Goal: Information Seeking & Learning: Compare options

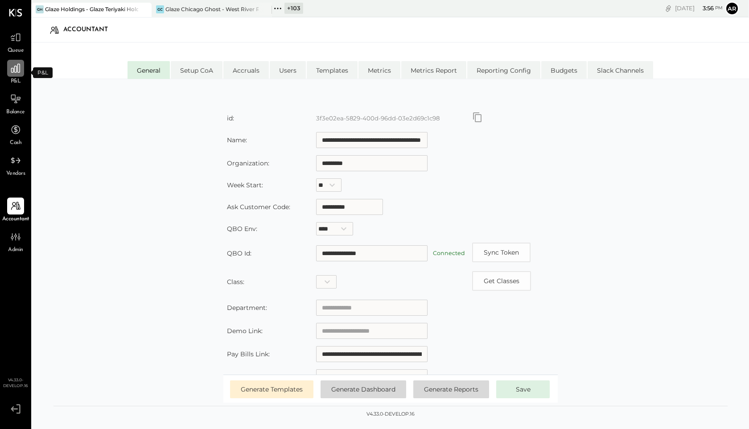
click at [12, 70] on icon at bounding box center [16, 68] width 12 height 12
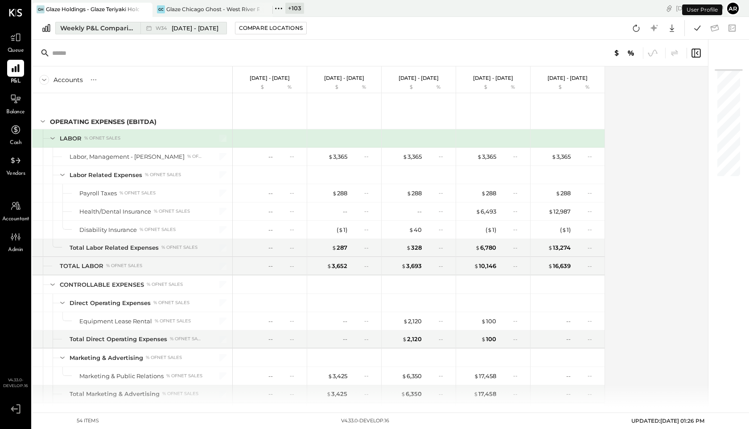
click at [117, 29] on div "Weekly P&L Comparison" at bounding box center [97, 28] width 75 height 9
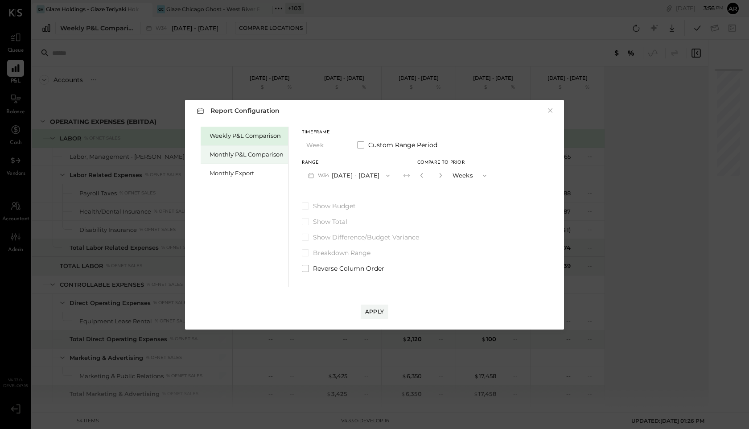
click at [253, 153] on div "Monthly P&L Comparison" at bounding box center [246, 154] width 74 height 8
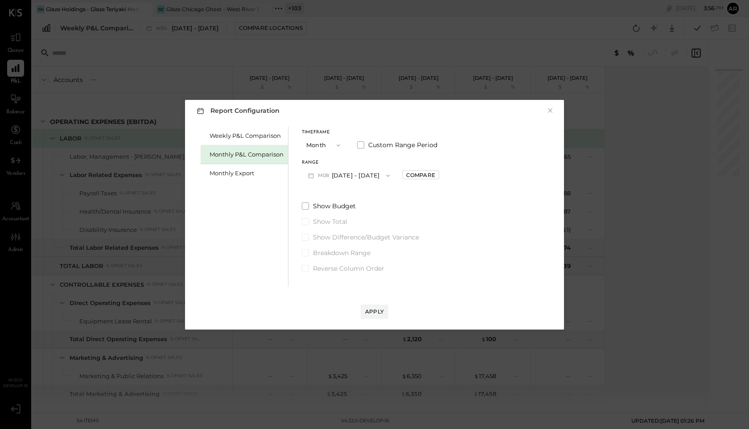
click at [328, 175] on span "M08" at bounding box center [325, 175] width 14 height 7
click at [361, 43] on div "Report Configuration × Weekly P&L Comparison Monthly P&L Comparison Monthly Exp…" at bounding box center [374, 214] width 749 height 429
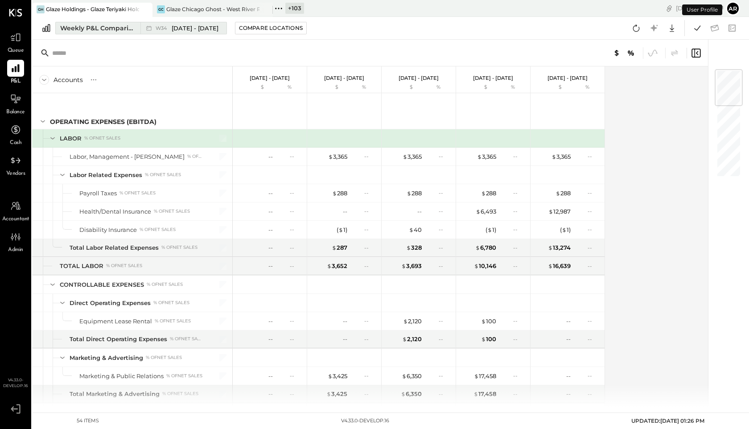
click at [176, 25] on span "Aug 18 - 24, 2025" at bounding box center [195, 28] width 47 height 8
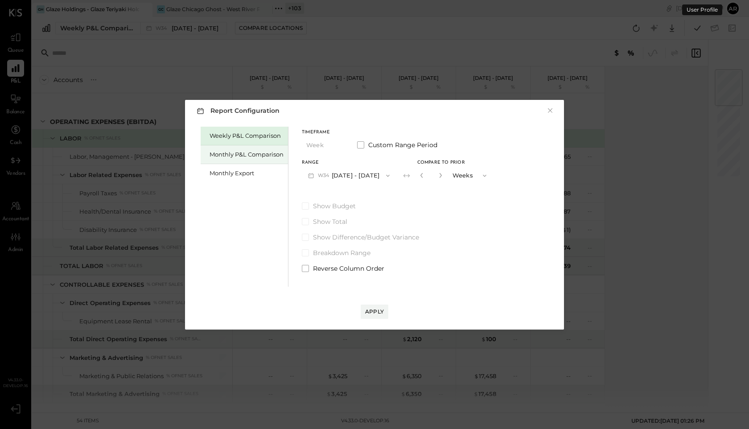
click at [242, 147] on div "Monthly P&L Comparison" at bounding box center [244, 154] width 87 height 19
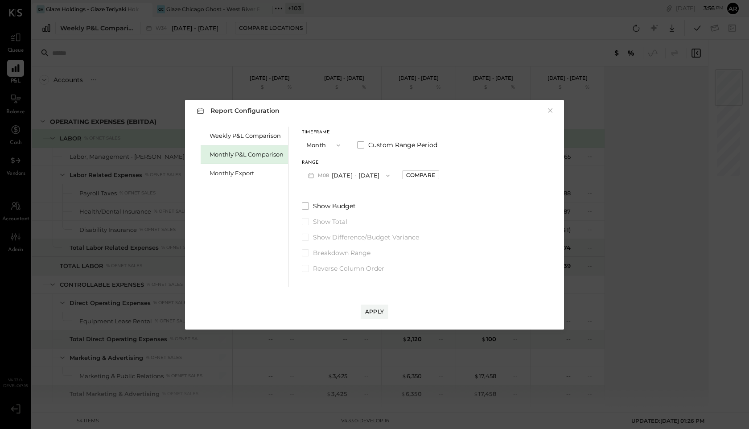
click at [330, 176] on span "M08" at bounding box center [325, 175] width 14 height 7
click at [350, 173] on span "[DATE] - [DATE]" at bounding box center [345, 176] width 42 height 8
click at [406, 177] on div "Compare" at bounding box center [420, 175] width 29 height 8
click at [438, 176] on icon "button" at bounding box center [440, 174] width 5 height 5
type input "*"
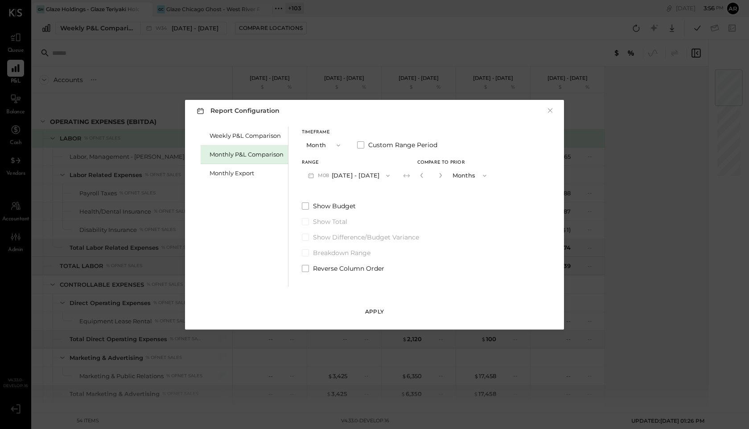
click at [366, 310] on div "Apply" at bounding box center [374, 311] width 19 height 8
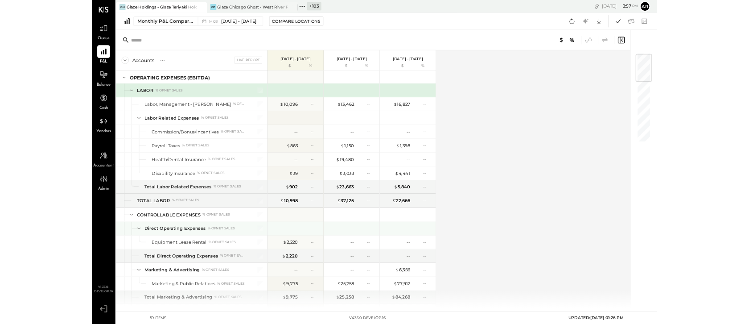
scroll to position [18, 0]
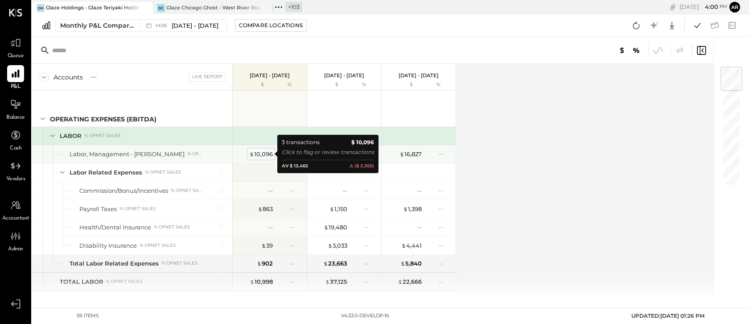
click at [262, 153] on div "$ 10,096" at bounding box center [261, 154] width 24 height 8
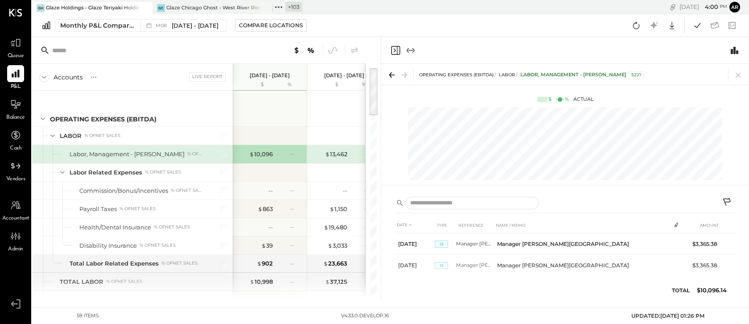
click at [727, 200] on icon at bounding box center [727, 202] width 11 height 11
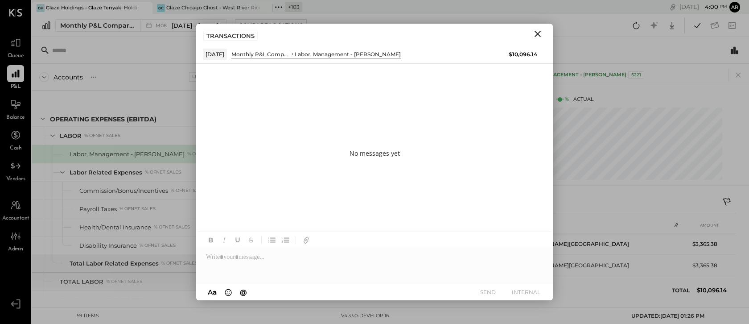
click at [239, 267] on div at bounding box center [374, 266] width 356 height 36
click at [523, 290] on button "INTERNAL" at bounding box center [526, 292] width 36 height 12
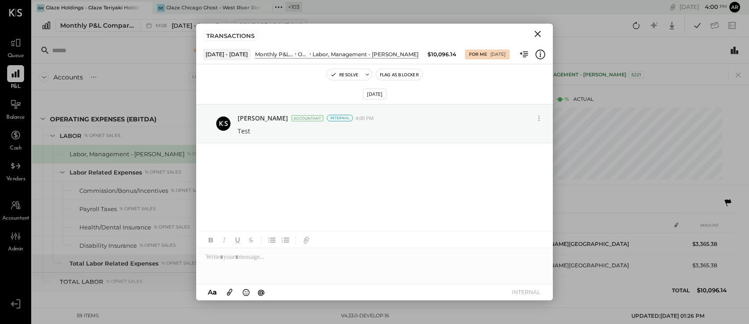
click at [539, 36] on icon "Close" at bounding box center [537, 34] width 6 height 6
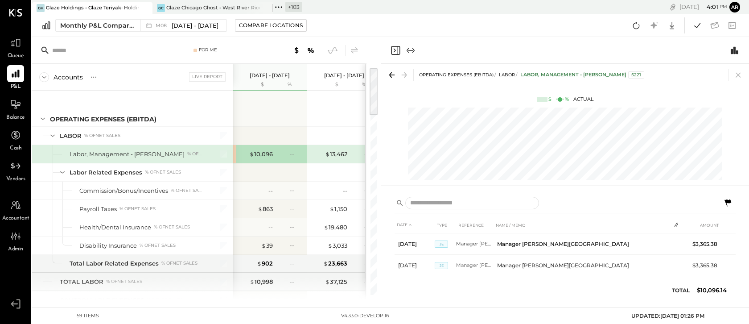
click at [392, 50] on icon "Close panel" at bounding box center [395, 50] width 11 height 11
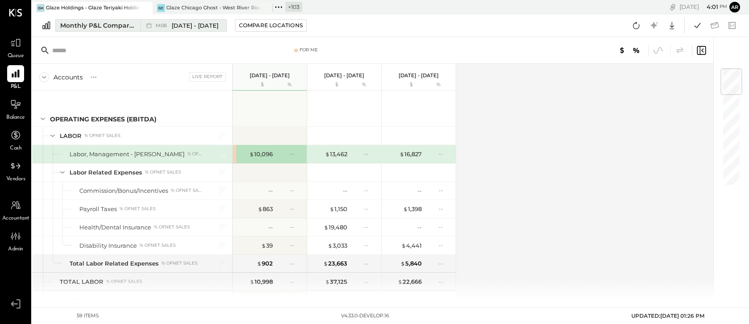
click at [164, 25] on span "M08" at bounding box center [163, 25] width 14 height 5
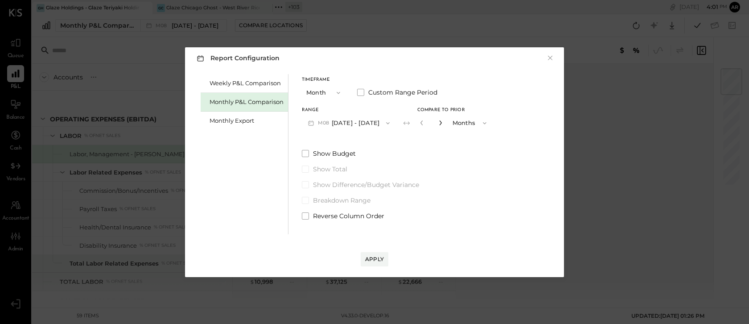
click at [438, 125] on icon "button" at bounding box center [440, 122] width 5 height 5
click at [419, 120] on icon "button" at bounding box center [421, 122] width 5 height 5
type input "*"
click at [374, 259] on div "Apply" at bounding box center [374, 259] width 19 height 8
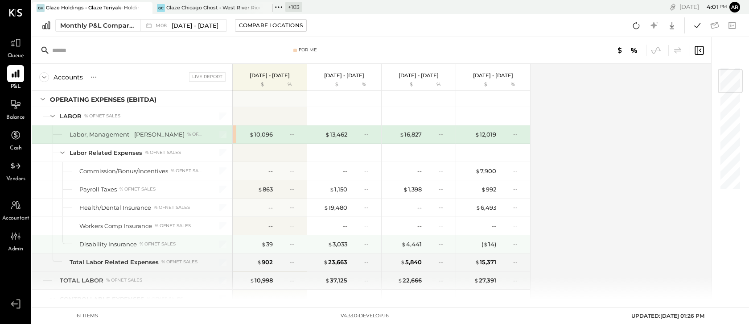
scroll to position [25, 0]
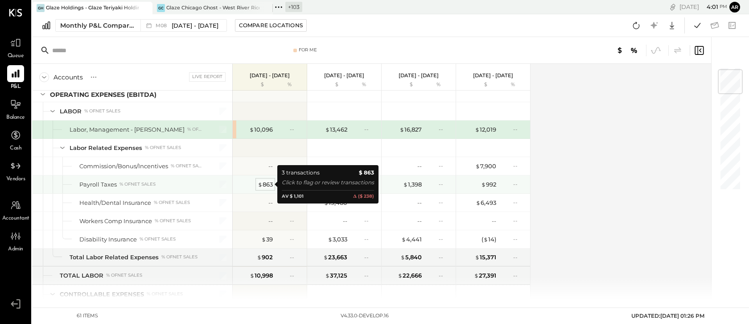
click at [266, 182] on div "$ 863" at bounding box center [265, 184] width 15 height 8
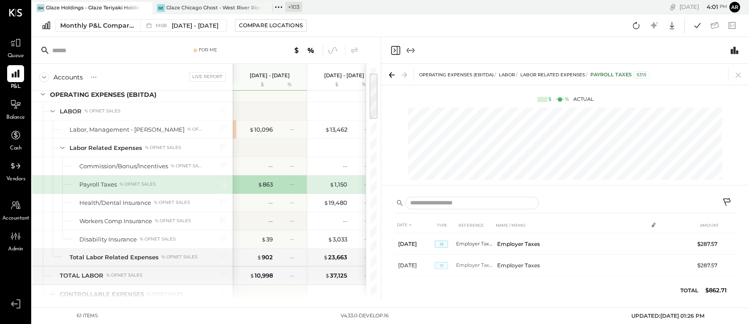
click at [725, 200] on icon at bounding box center [727, 202] width 11 height 11
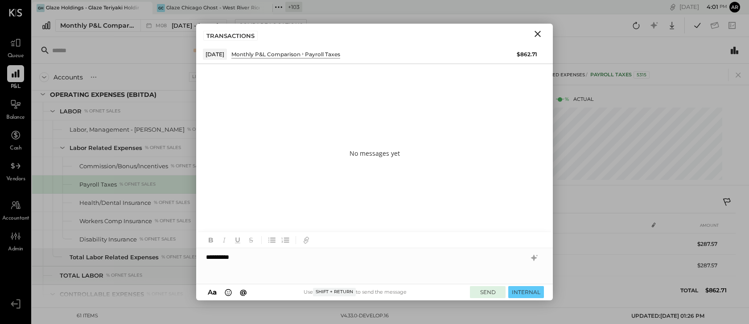
click at [492, 288] on button "SEND" at bounding box center [488, 292] width 36 height 12
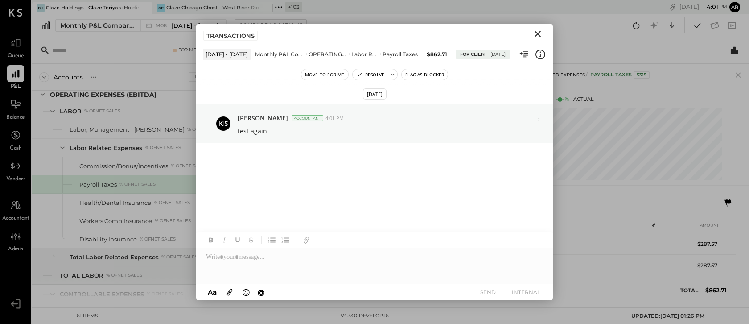
click at [541, 30] on icon "Close" at bounding box center [537, 34] width 11 height 11
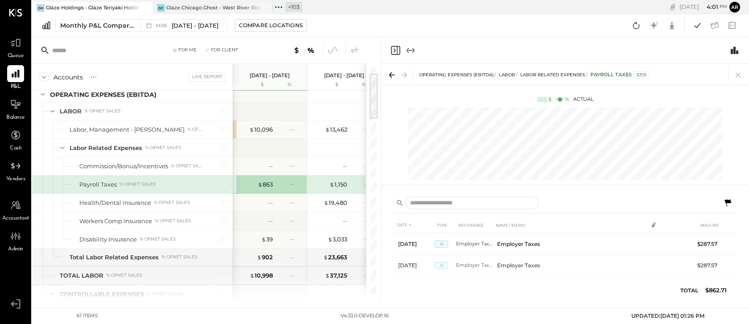
click at [392, 53] on icon "Close panel" at bounding box center [395, 50] width 11 height 11
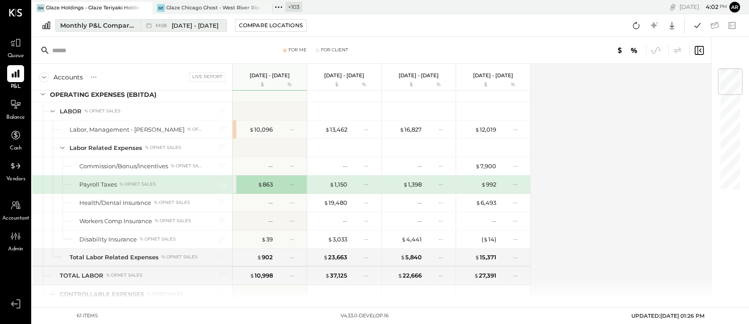
click at [184, 23] on span "[DATE] - [DATE]" at bounding box center [195, 25] width 47 height 8
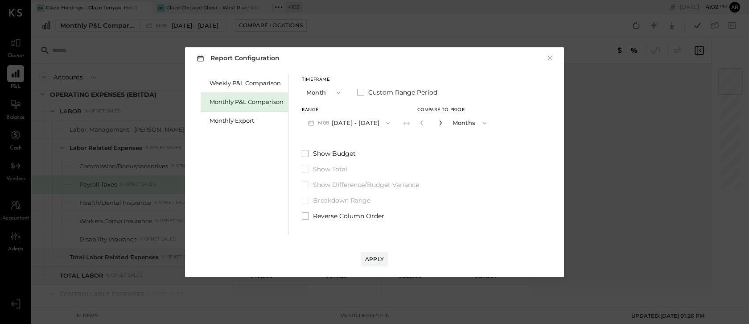
click at [438, 123] on icon "button" at bounding box center [440, 122] width 5 height 5
type input "*"
click at [373, 254] on button "Apply" at bounding box center [374, 259] width 28 height 14
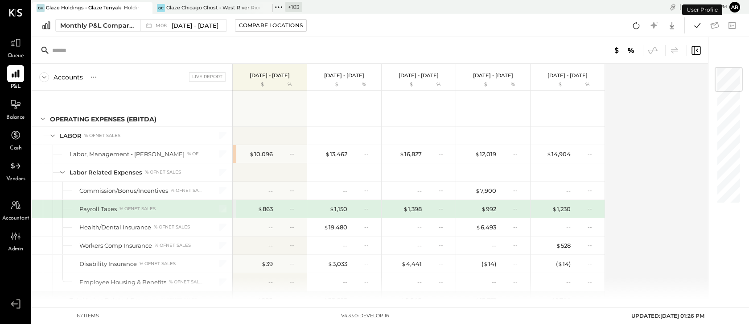
scroll to position [5, 0]
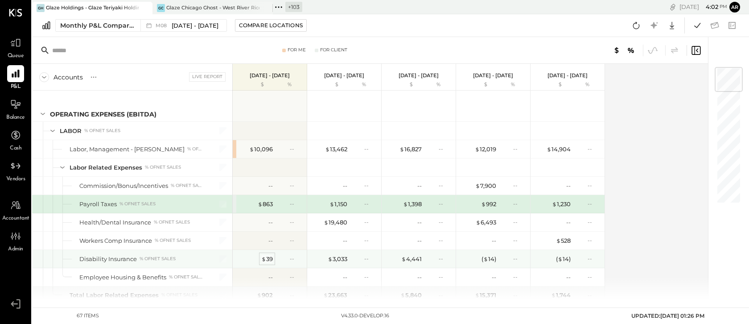
click at [269, 257] on div "$ 39" at bounding box center [267, 258] width 12 height 8
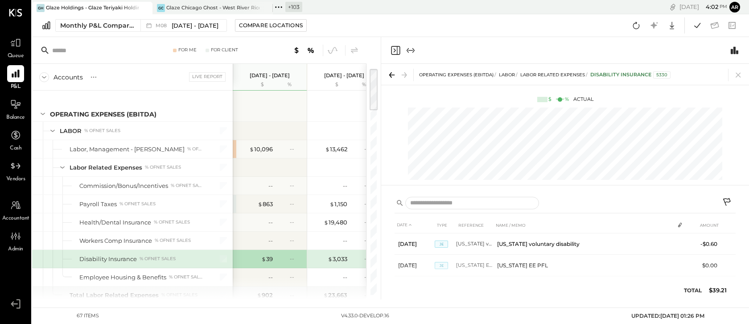
click at [729, 203] on icon at bounding box center [727, 202] width 11 height 11
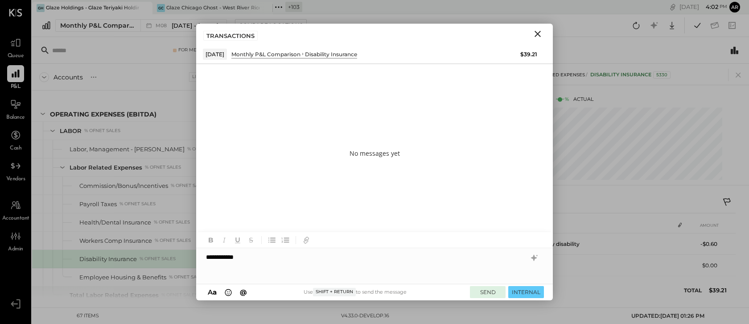
click at [479, 288] on button "SEND" at bounding box center [488, 292] width 36 height 12
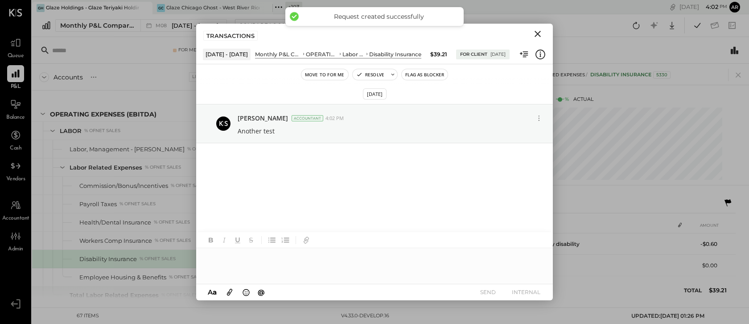
click at [541, 34] on icon "Close" at bounding box center [537, 34] width 11 height 11
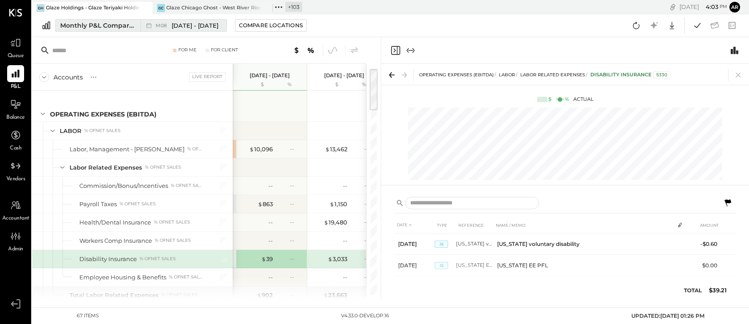
click at [179, 20] on div "M08 Aug 1 - 31, 2025" at bounding box center [181, 26] width 82 height 12
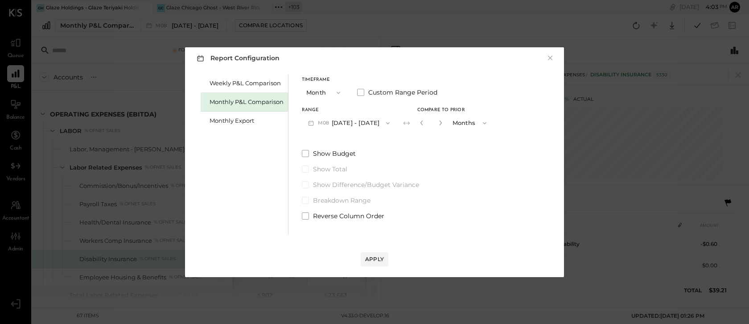
click at [425, 123] on input "*" at bounding box center [431, 122] width 12 height 15
click at [419, 123] on icon "button" at bounding box center [421, 122] width 5 height 5
type input "*"
click at [313, 214] on span "Reverse Column Order" at bounding box center [348, 215] width 71 height 9
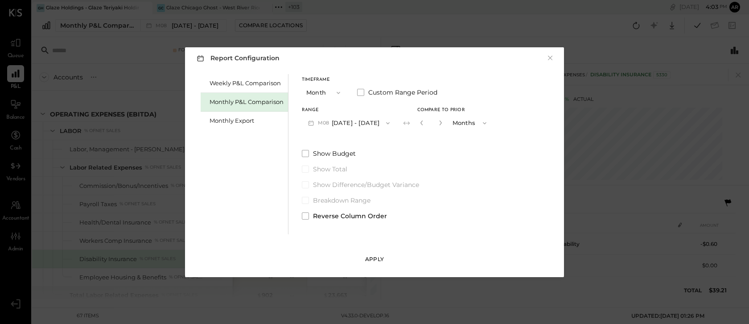
click at [374, 258] on div "Apply" at bounding box center [374, 259] width 19 height 8
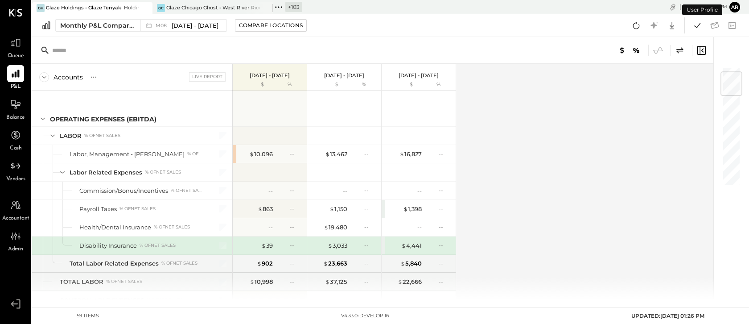
scroll to position [41, 0]
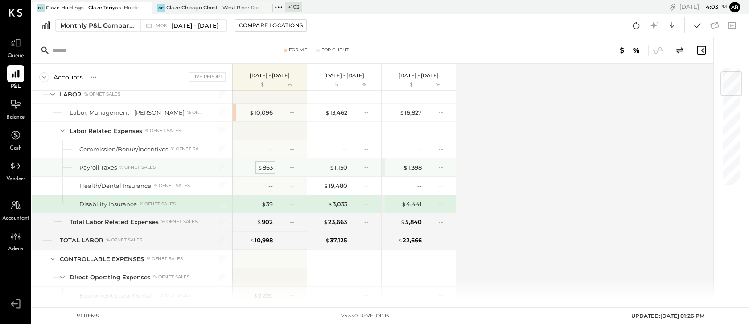
click at [264, 168] on div "$ 863" at bounding box center [265, 167] width 15 height 8
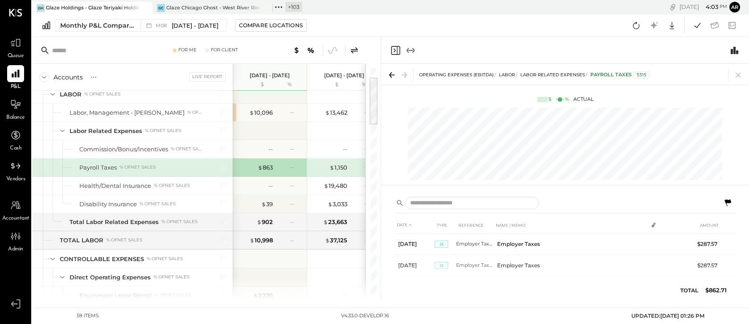
click at [727, 203] on icon at bounding box center [727, 202] width 11 height 11
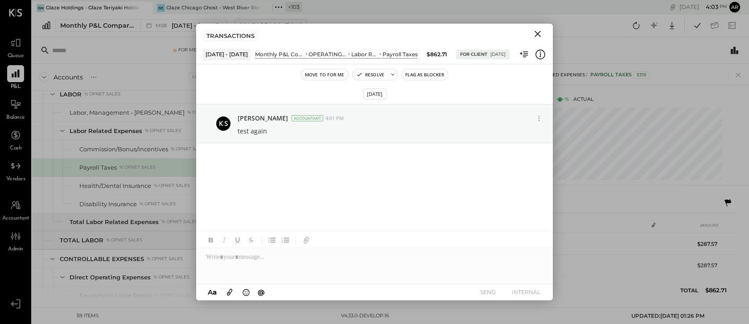
click at [538, 33] on icon "Close" at bounding box center [537, 34] width 11 height 11
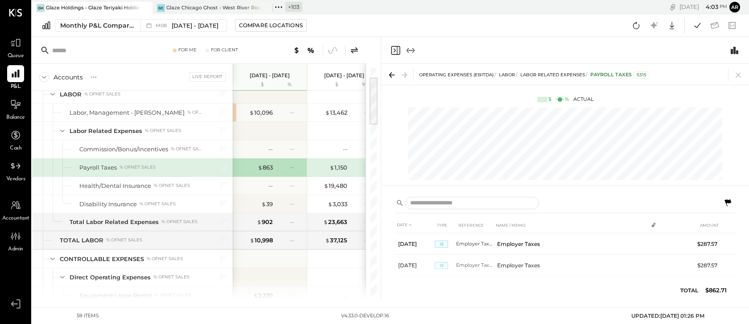
click at [394, 54] on icon "Close panel" at bounding box center [395, 50] width 11 height 11
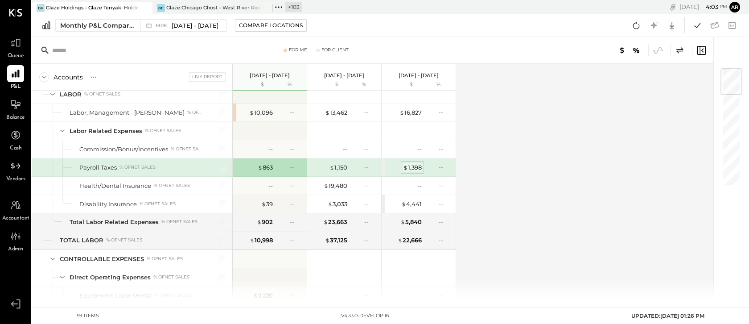
click at [415, 167] on div "$ 1,398" at bounding box center [412, 167] width 19 height 8
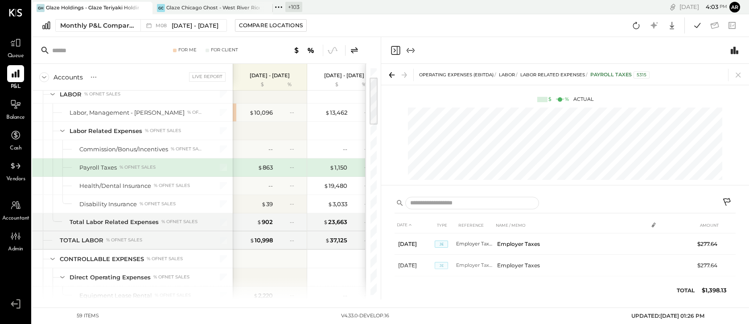
click at [391, 51] on icon "Close panel" at bounding box center [395, 50] width 9 height 9
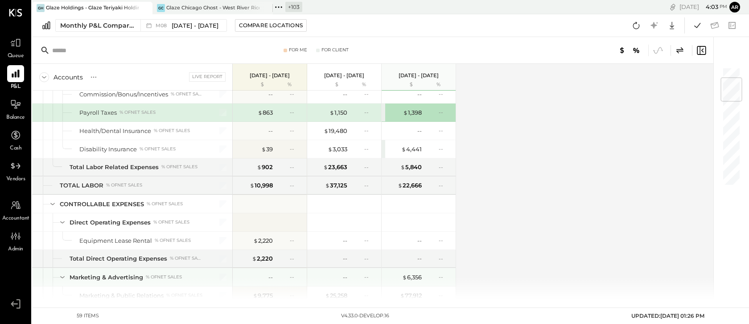
scroll to position [92, 0]
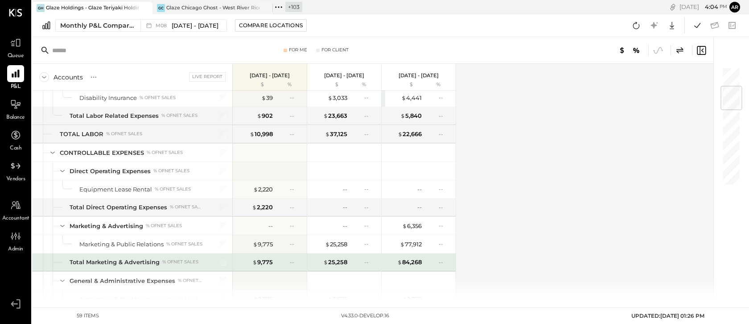
scroll to position [162, 0]
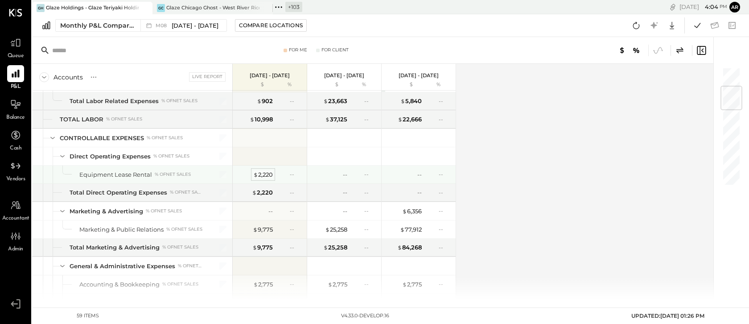
click at [266, 173] on div "$ 2,220" at bounding box center [263, 174] width 20 height 8
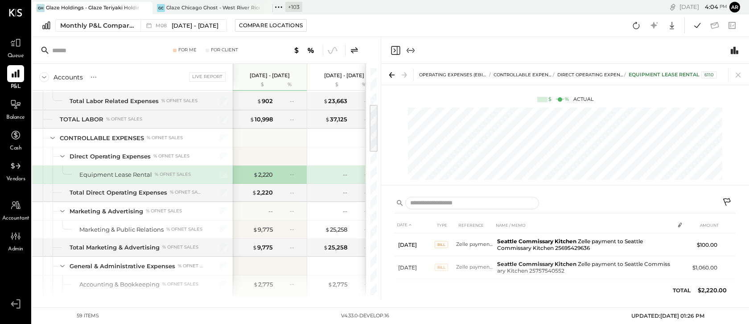
click at [723, 199] on icon at bounding box center [727, 202] width 8 height 8
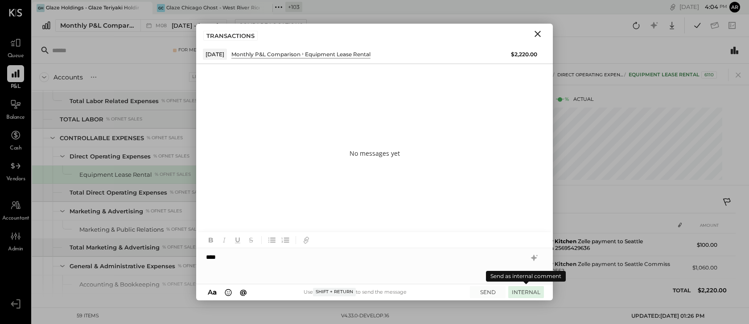
click at [519, 293] on button "INTERNAL" at bounding box center [526, 292] width 36 height 12
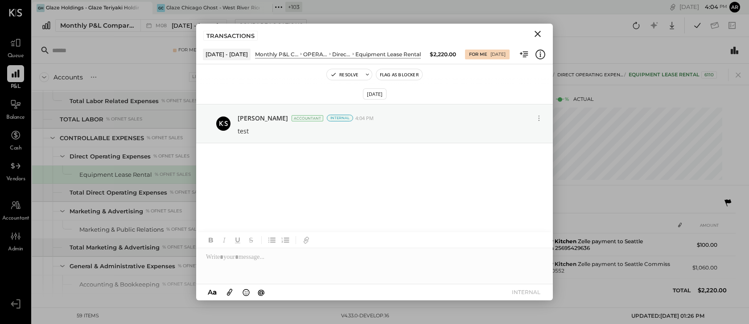
click at [539, 30] on icon "Close" at bounding box center [537, 34] width 11 height 11
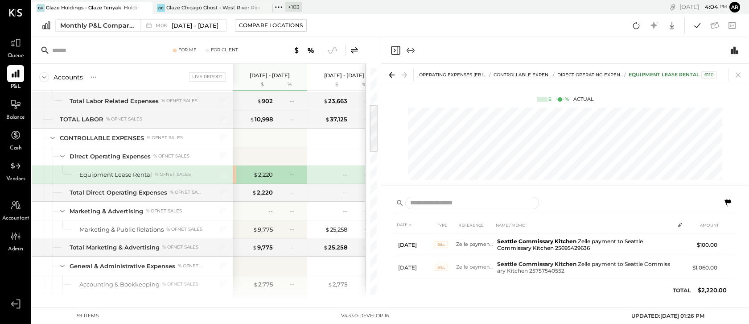
click at [395, 47] on icon "Close panel" at bounding box center [395, 50] width 11 height 11
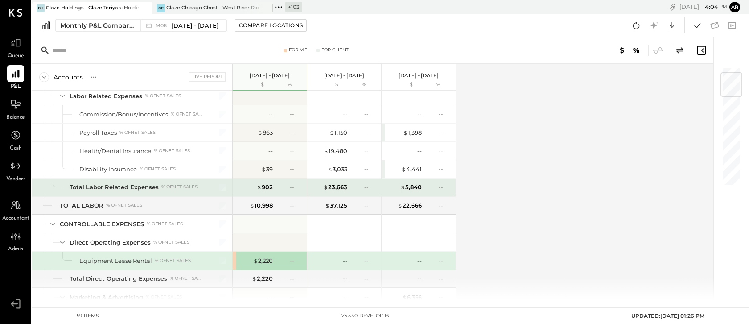
scroll to position [29, 0]
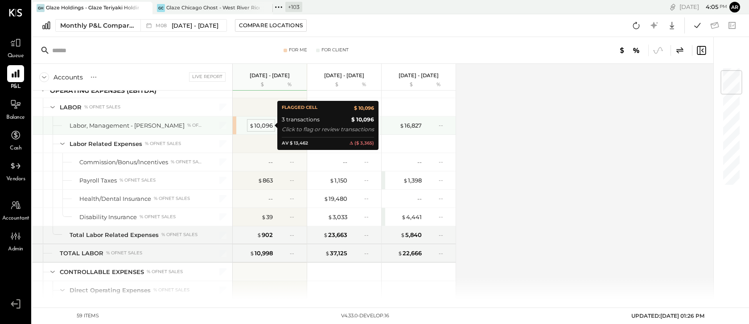
click at [264, 123] on div "$ 10,096" at bounding box center [261, 125] width 24 height 8
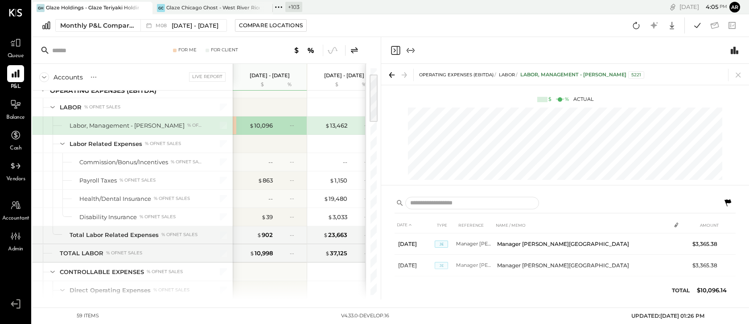
click at [393, 51] on icon "Close panel" at bounding box center [395, 50] width 11 height 11
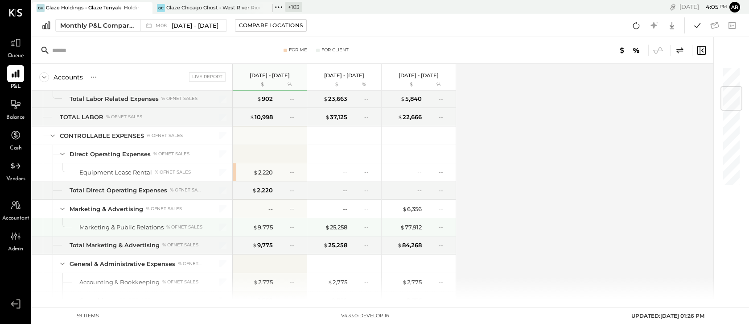
scroll to position [168, 0]
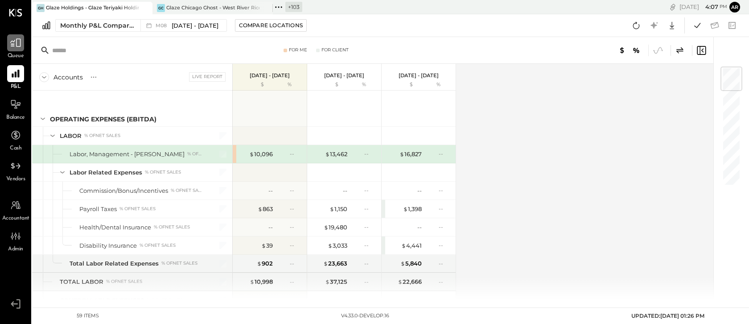
click at [16, 46] on icon at bounding box center [15, 43] width 11 height 8
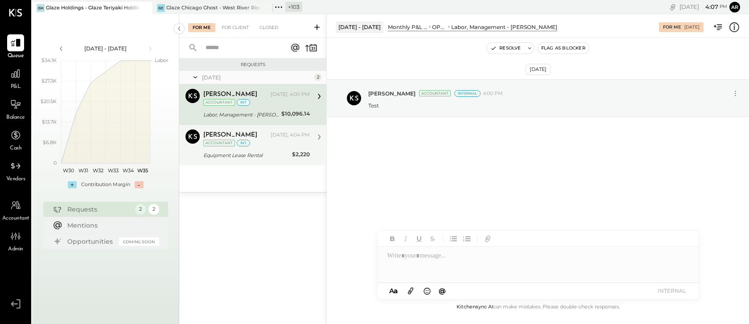
click at [227, 150] on div "Equipment Lease Rental" at bounding box center [246, 155] width 86 height 11
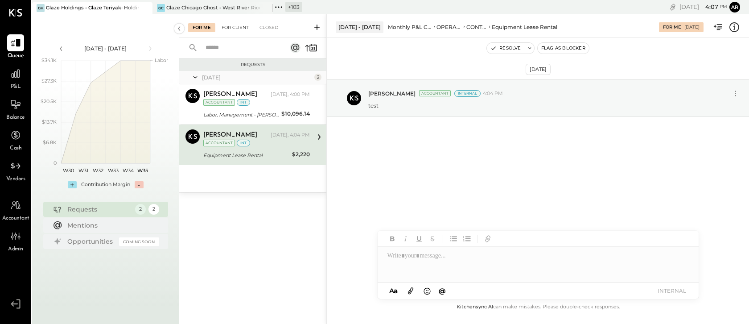
click at [230, 25] on div "For Client" at bounding box center [235, 27] width 36 height 9
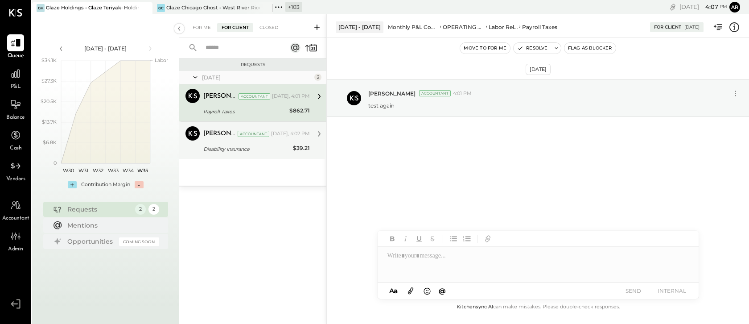
click at [238, 143] on div "Archie Grace Accountant Today, 4:02 PM Disability Insurance $39.21 Another test" at bounding box center [256, 140] width 106 height 28
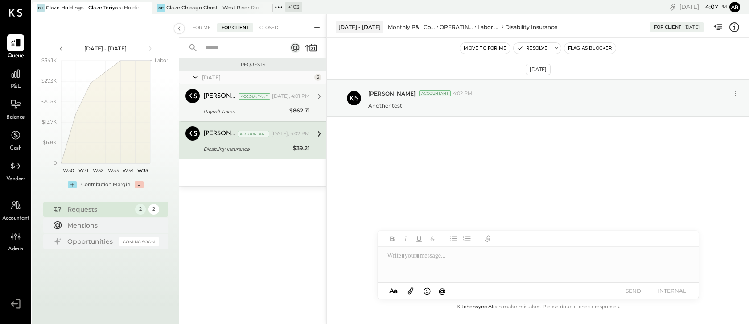
click at [231, 108] on div "Payroll Taxes" at bounding box center [244, 111] width 83 height 9
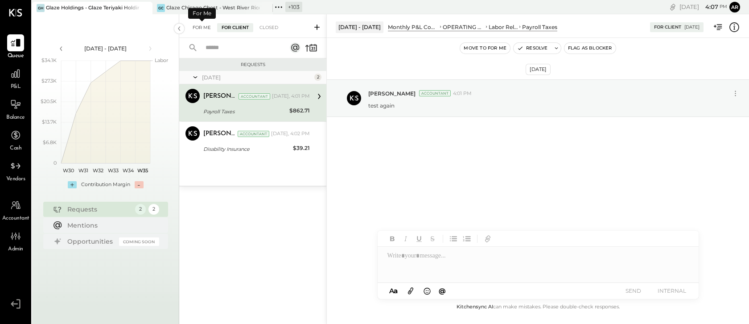
click at [193, 26] on div "For Me" at bounding box center [201, 27] width 27 height 9
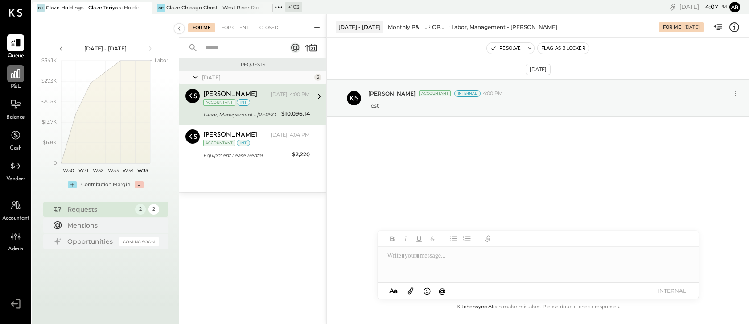
click at [13, 72] on icon at bounding box center [16, 74] width 12 height 12
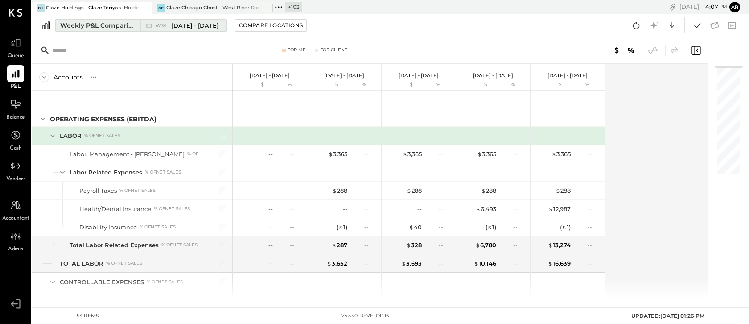
click at [169, 26] on span "W34" at bounding box center [163, 25] width 14 height 5
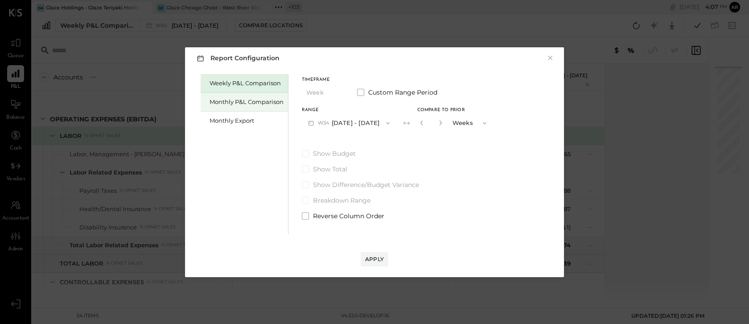
click at [219, 102] on div "Monthly P&L Comparison" at bounding box center [246, 102] width 74 height 8
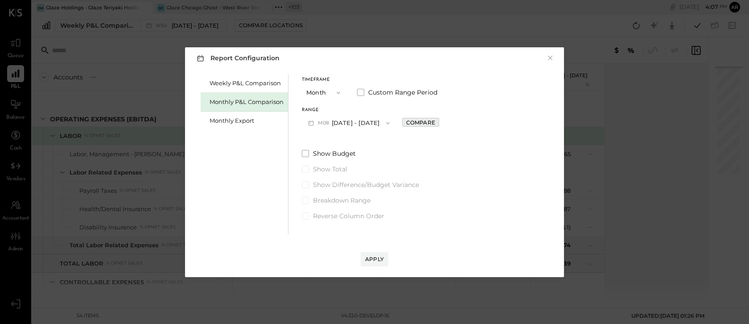
click at [419, 123] on div "Compare" at bounding box center [420, 123] width 29 height 8
click at [439, 123] on icon "button" at bounding box center [440, 122] width 2 height 5
type input "*"
click at [304, 216] on span at bounding box center [305, 215] width 7 height 7
click at [381, 258] on div "Apply" at bounding box center [374, 259] width 19 height 8
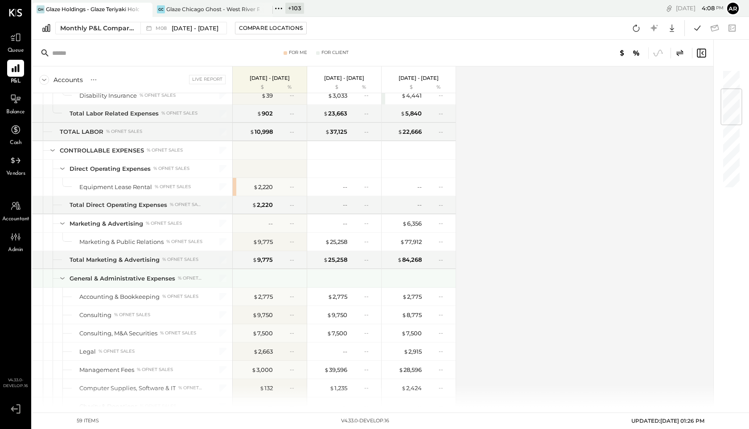
scroll to position [164, 0]
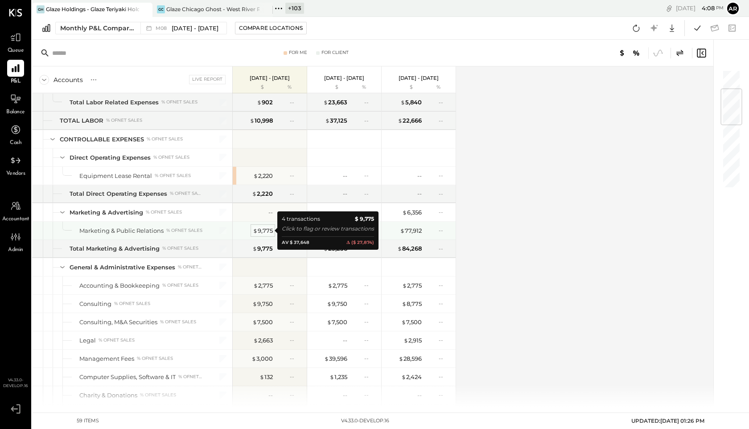
click at [262, 228] on div "$ 9,775" at bounding box center [263, 230] width 20 height 8
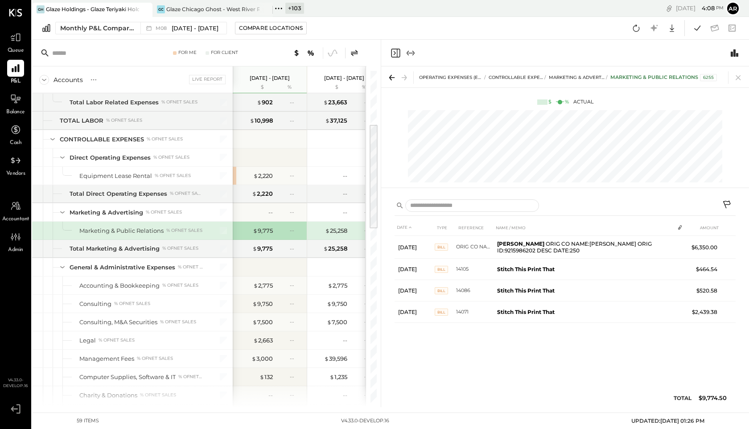
click at [727, 202] on icon at bounding box center [727, 205] width 11 height 11
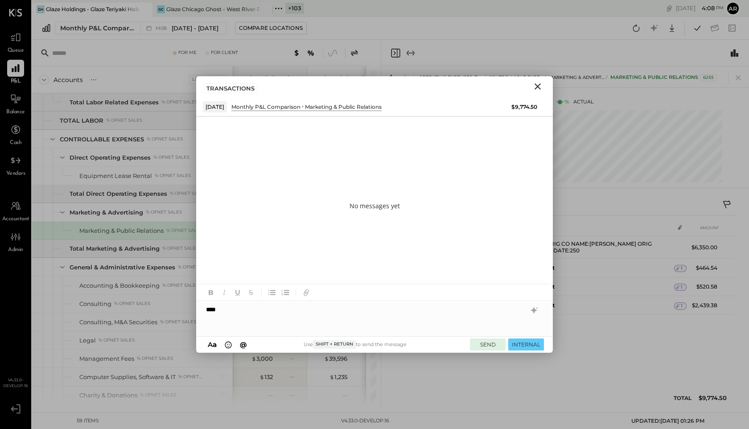
click at [482, 323] on button "SEND" at bounding box center [488, 344] width 36 height 12
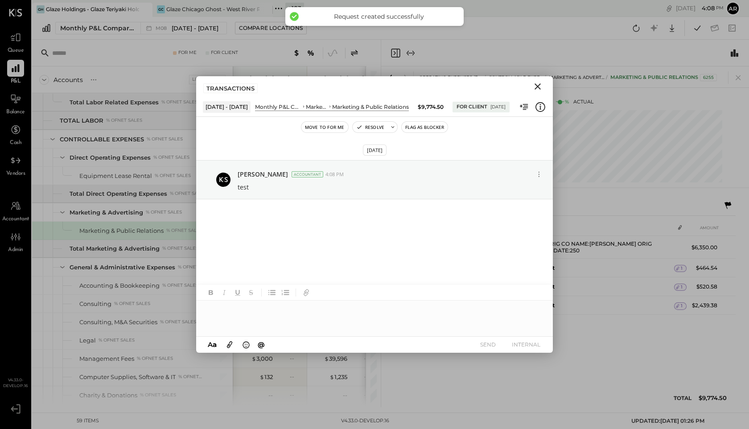
click at [540, 83] on icon "Close" at bounding box center [537, 86] width 6 height 6
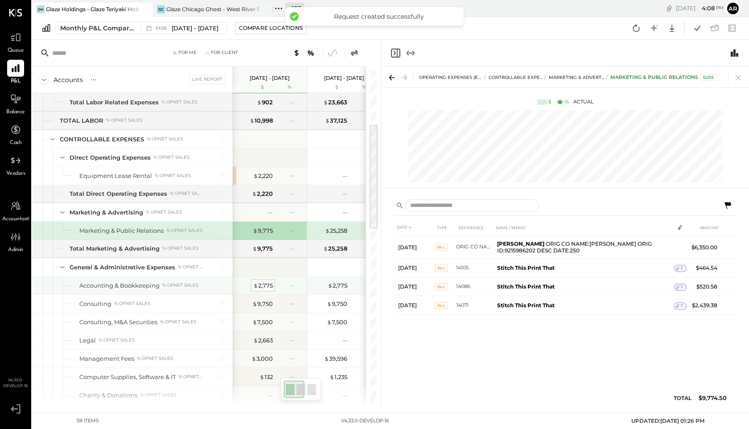
click at [263, 286] on div "$ 2,775" at bounding box center [263, 285] width 20 height 8
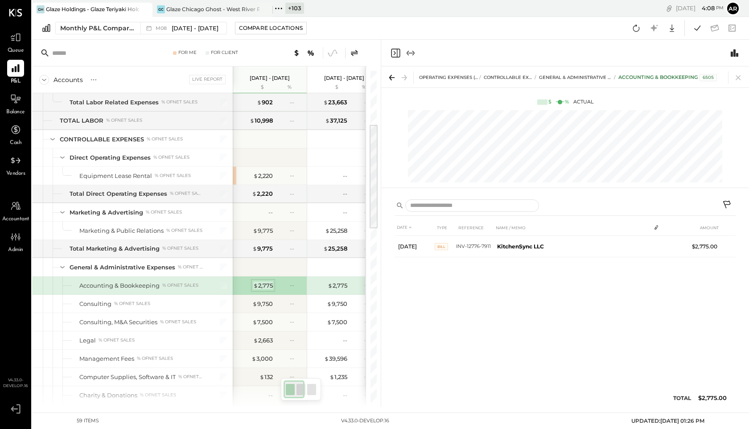
click at [261, 284] on div "$ 2,775" at bounding box center [263, 285] width 20 height 8
click at [724, 202] on icon at bounding box center [727, 205] width 11 height 11
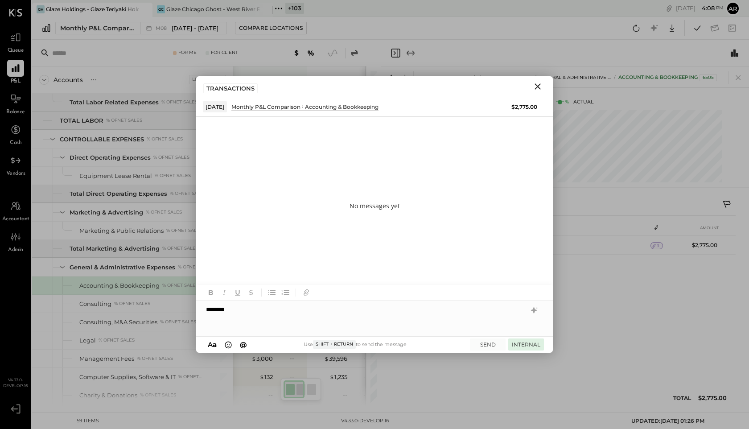
click at [529, 323] on button "INTERNAL" at bounding box center [526, 344] width 36 height 12
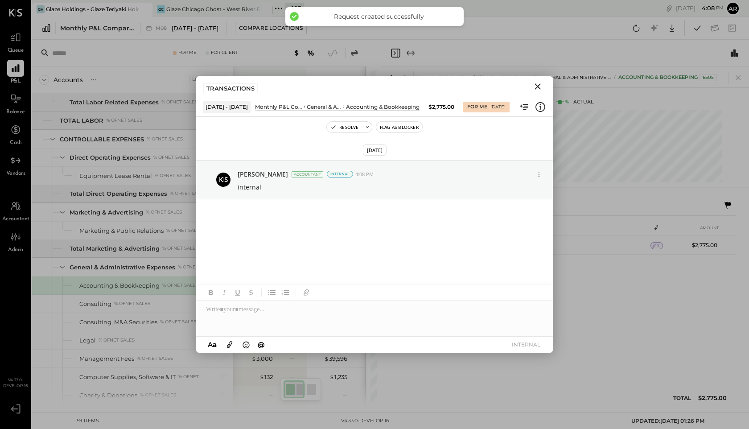
click at [541, 85] on icon "Close" at bounding box center [537, 86] width 11 height 11
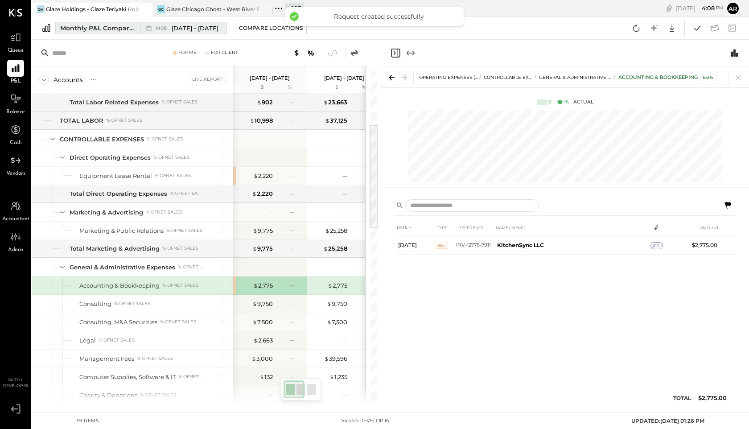
click at [191, 26] on span "[DATE] - [DATE]" at bounding box center [195, 28] width 47 height 8
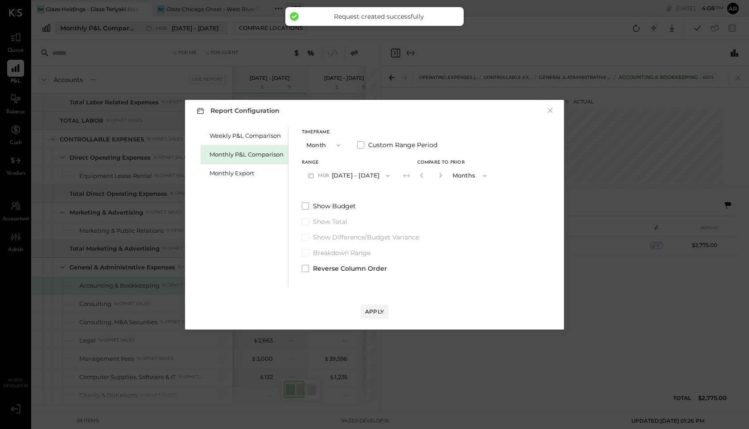
click at [191, 26] on div "Report Configuration × Weekly P&L Comparison Monthly P&L Comparison Monthly Exp…" at bounding box center [374, 214] width 749 height 429
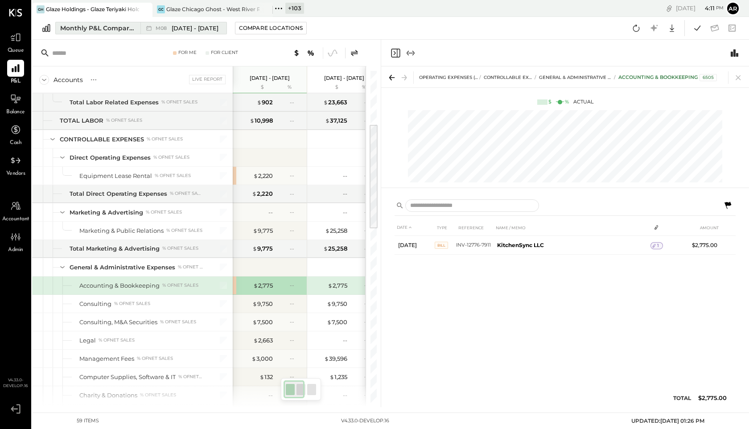
click at [186, 27] on span "[DATE] - [DATE]" at bounding box center [195, 28] width 47 height 8
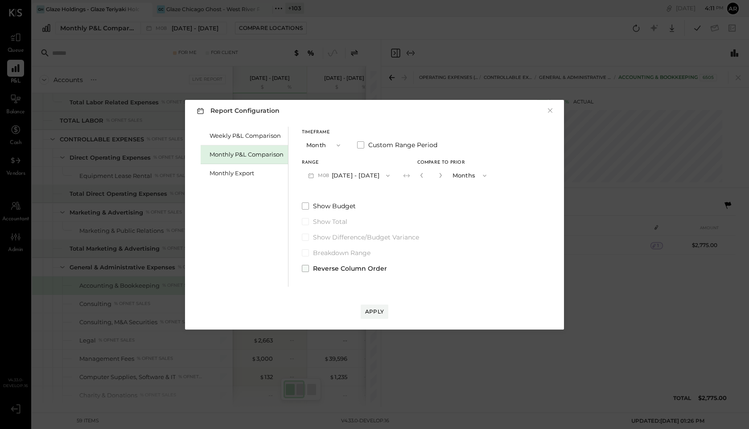
click at [305, 267] on span at bounding box center [305, 268] width 7 height 7
click at [374, 308] on div "Apply" at bounding box center [374, 311] width 19 height 8
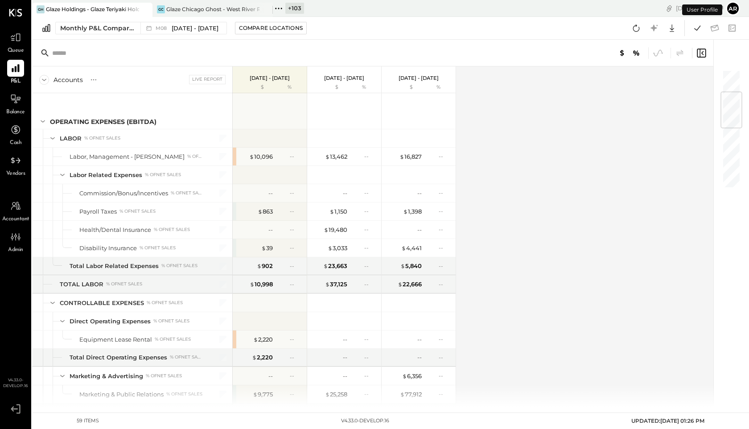
scroll to position [190, 0]
